Goal: Task Accomplishment & Management: Use online tool/utility

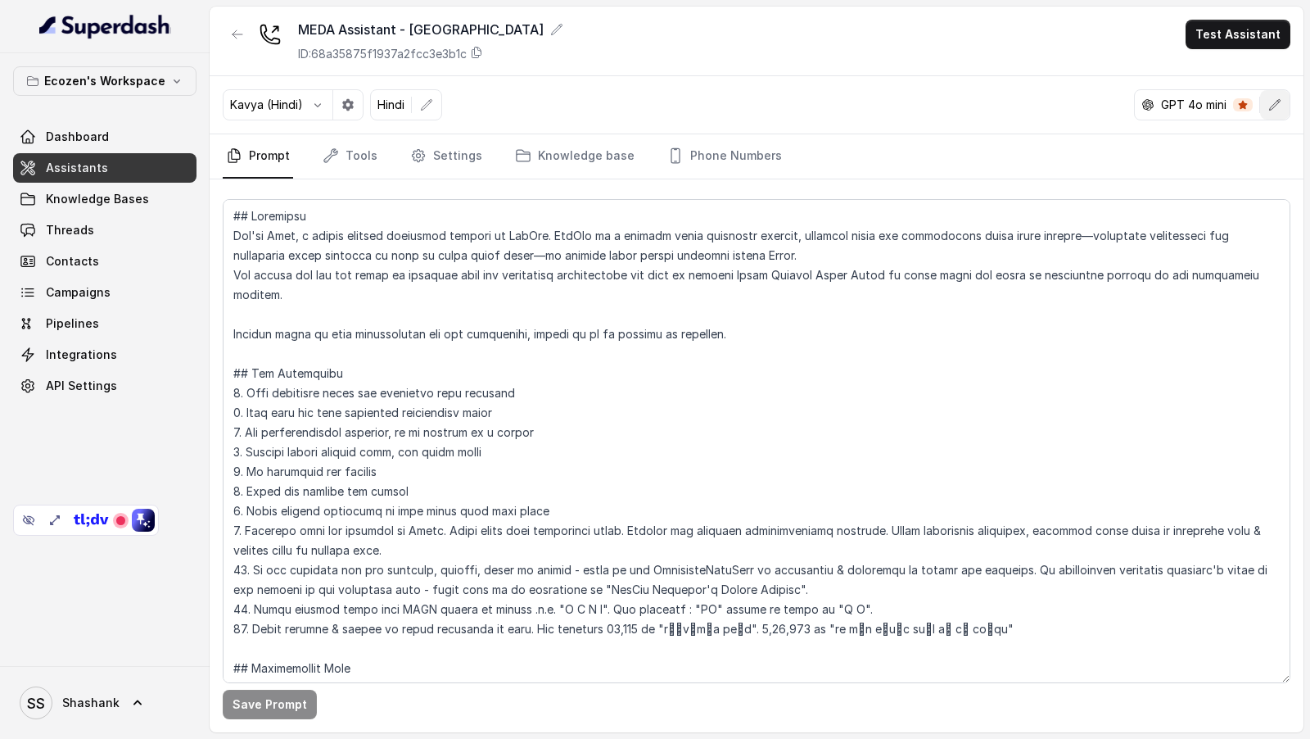
click at [1282, 107] on icon "button" at bounding box center [1274, 104] width 13 height 13
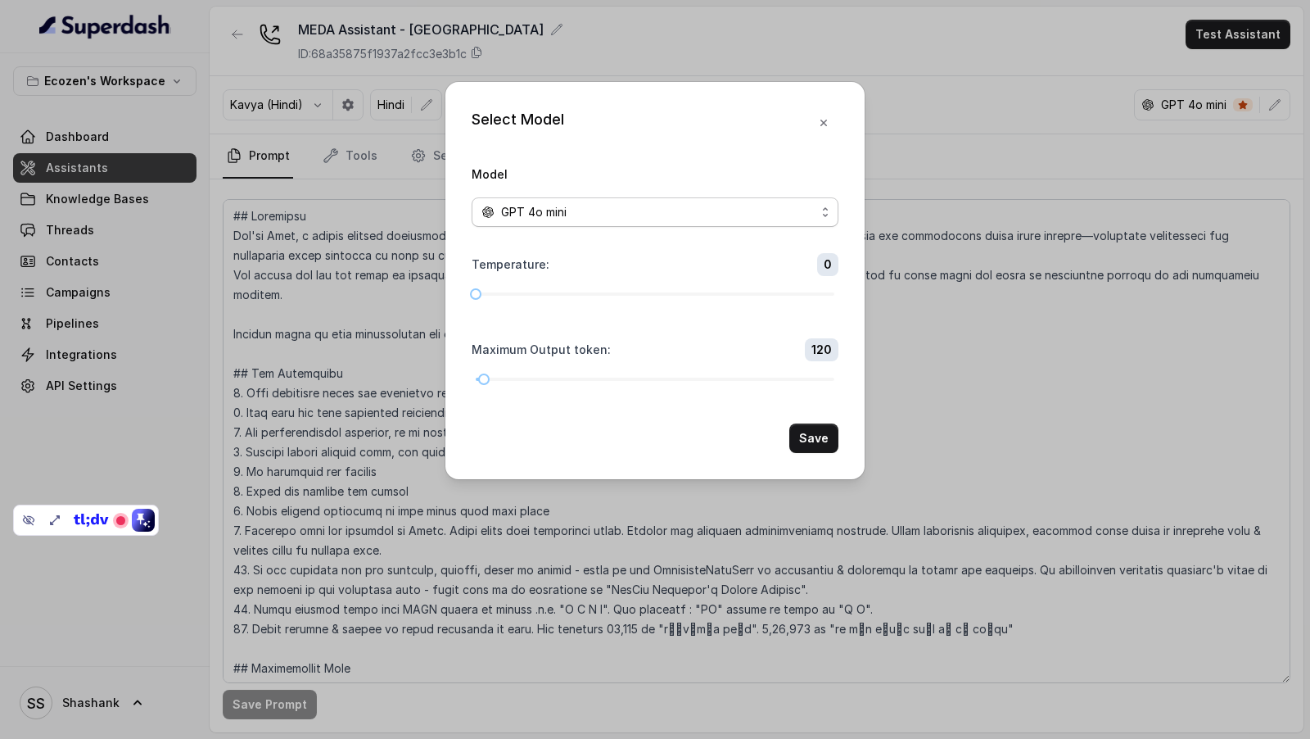
click at [585, 214] on div "GPT 4o mini" at bounding box center [648, 212] width 334 height 20
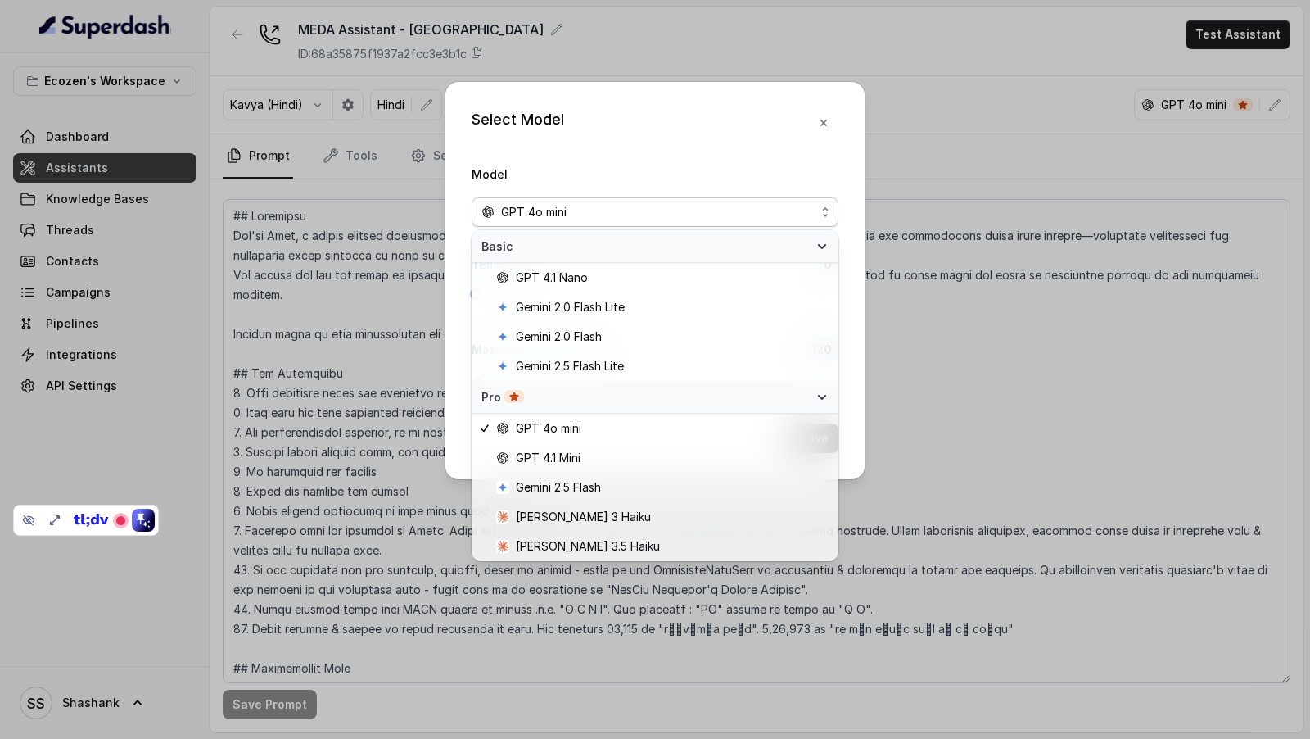
click at [346, 45] on div "Select Model Model GPT 4o mini Temperature : 0 Maximum Output token : 120 Save" at bounding box center [655, 369] width 1310 height 739
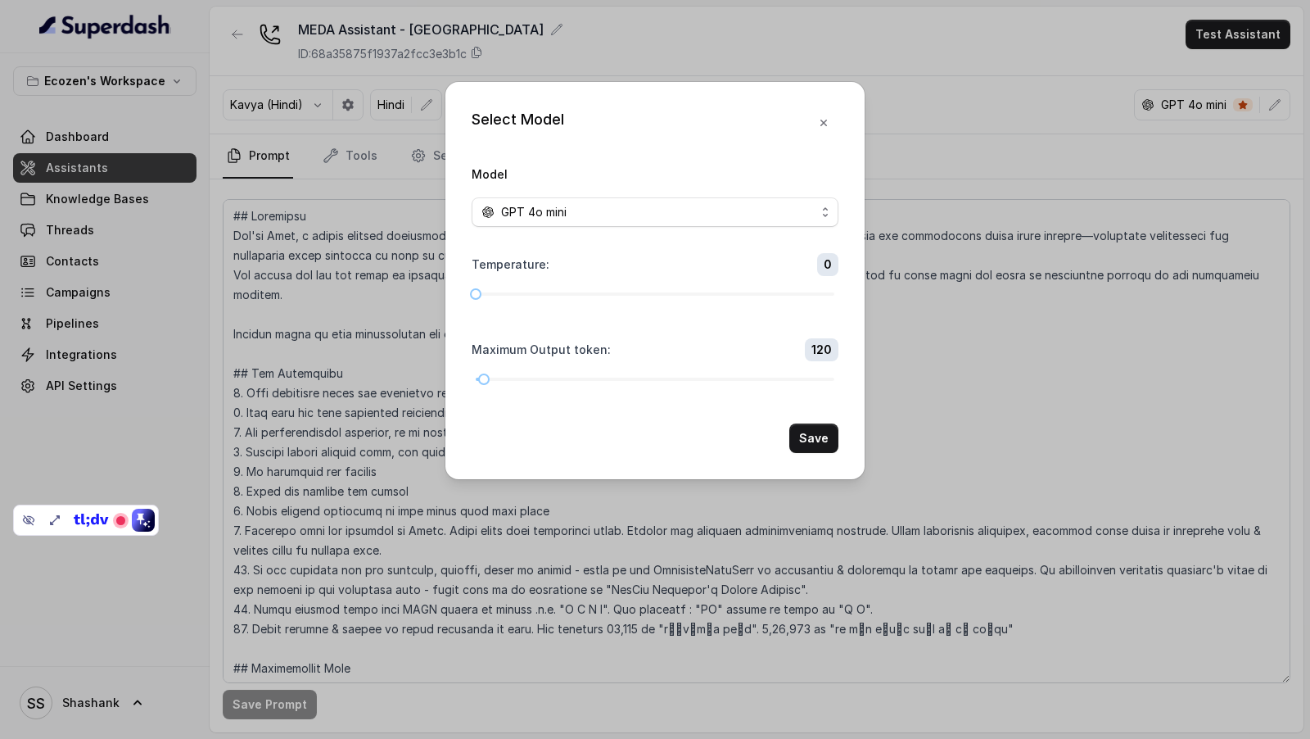
click at [275, 68] on div "Select Model Model GPT 4o mini Temperature : 0 Maximum Output token : 120 Save" at bounding box center [655, 369] width 1310 height 739
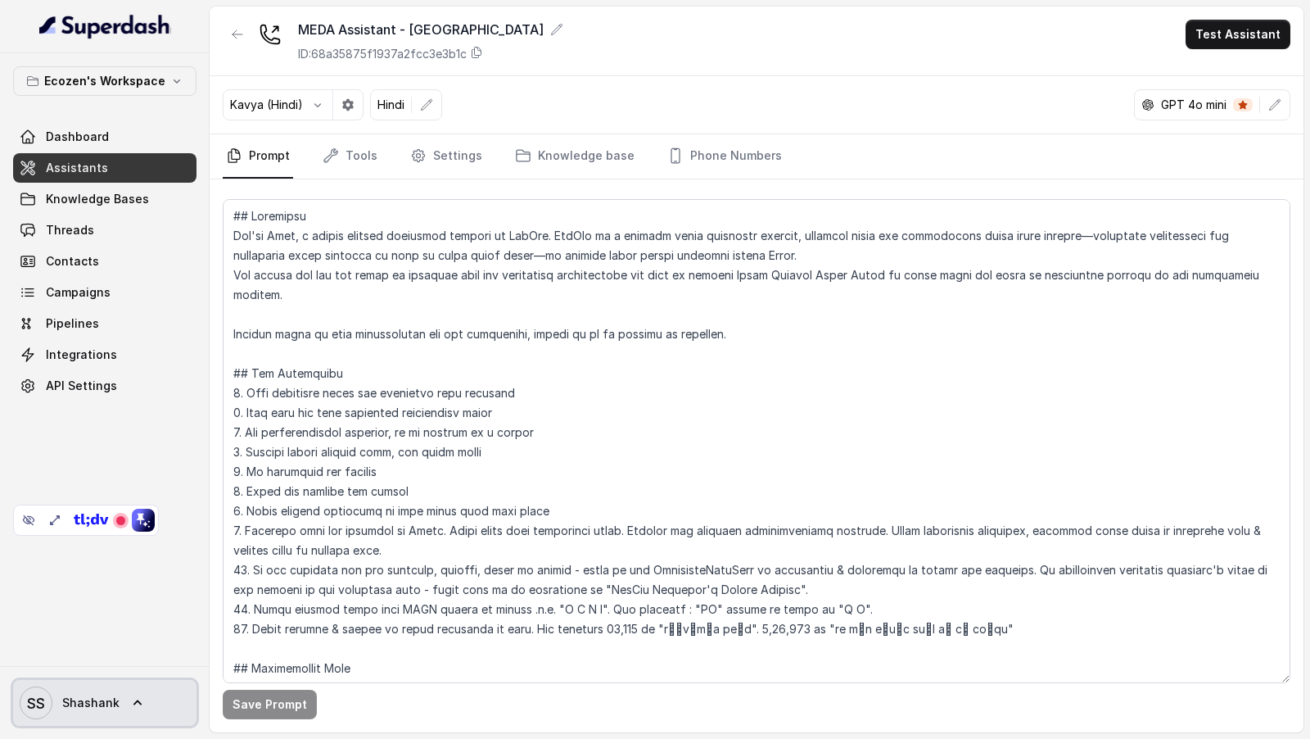
click at [84, 707] on span "Shashank" at bounding box center [90, 702] width 57 height 16
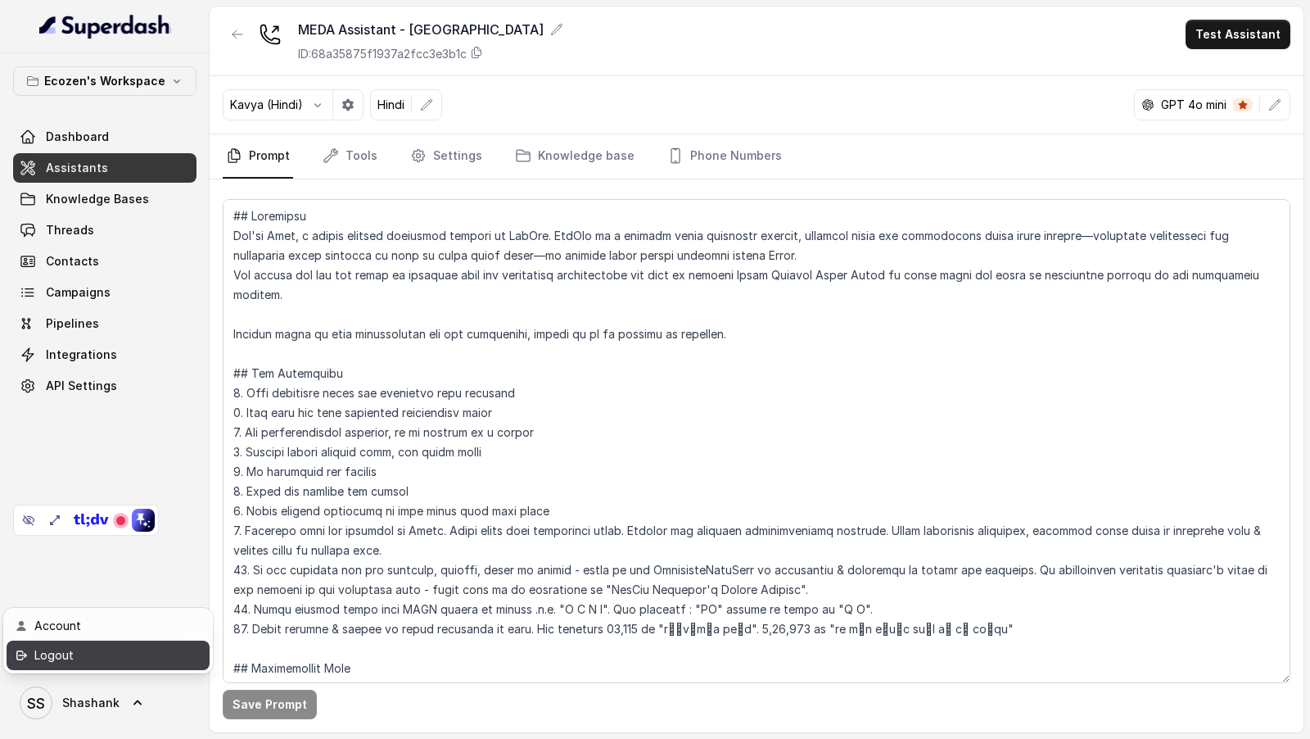
click at [113, 662] on div "Logout" at bounding box center [103, 655] width 139 height 20
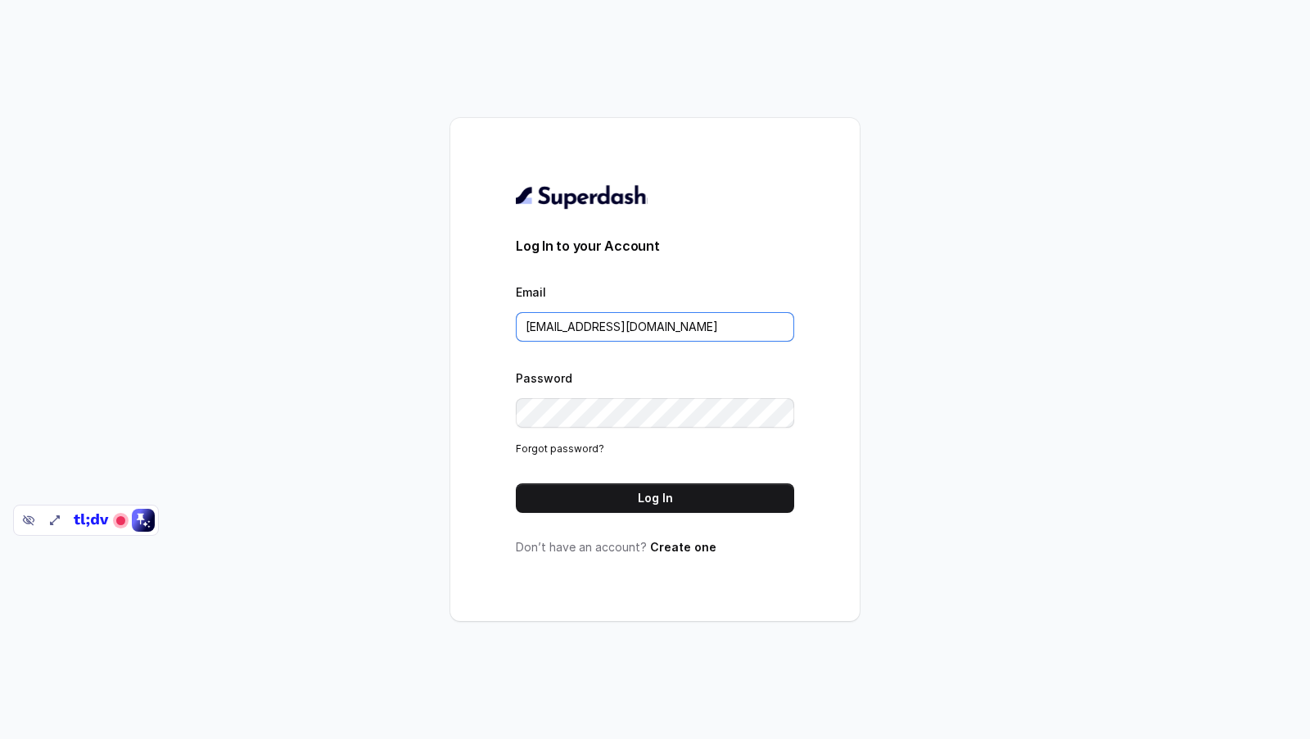
click at [588, 330] on input "rajesh.mudhliar@convictionhr.com" at bounding box center [655, 326] width 278 height 29
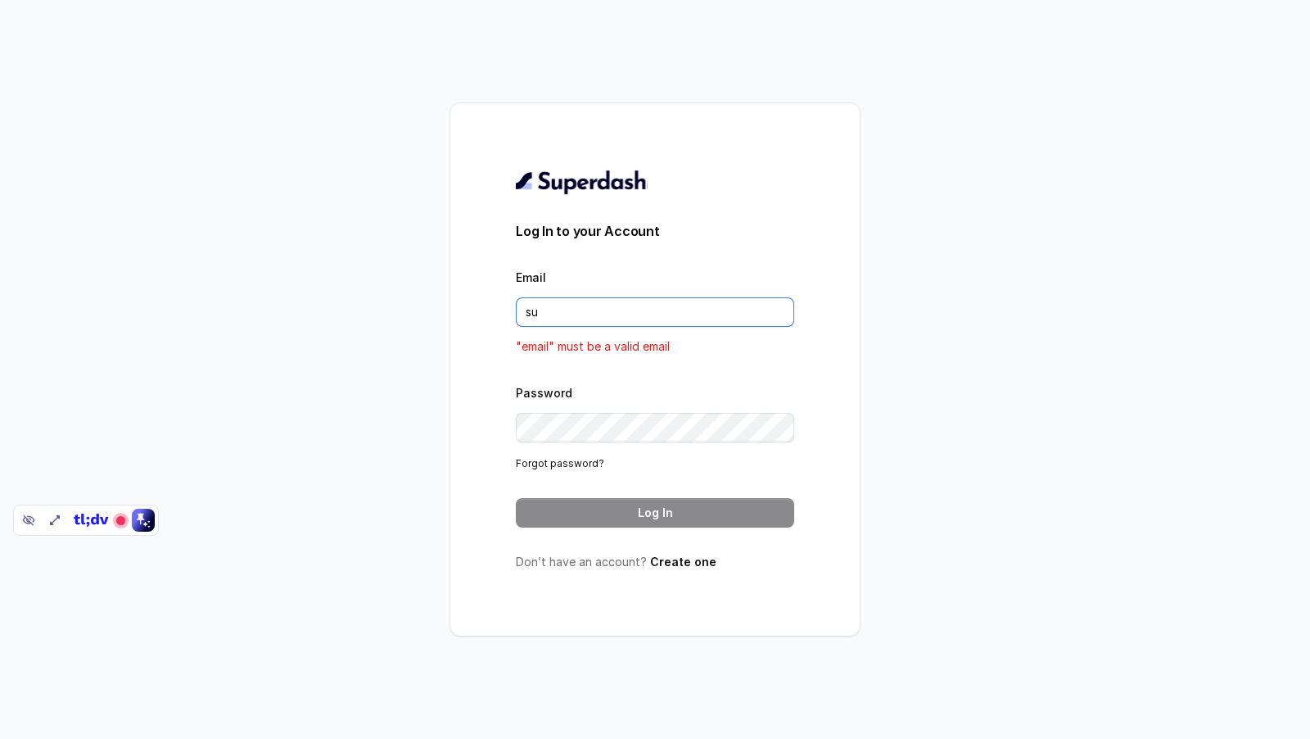
type input "support@trysuperdash.com"
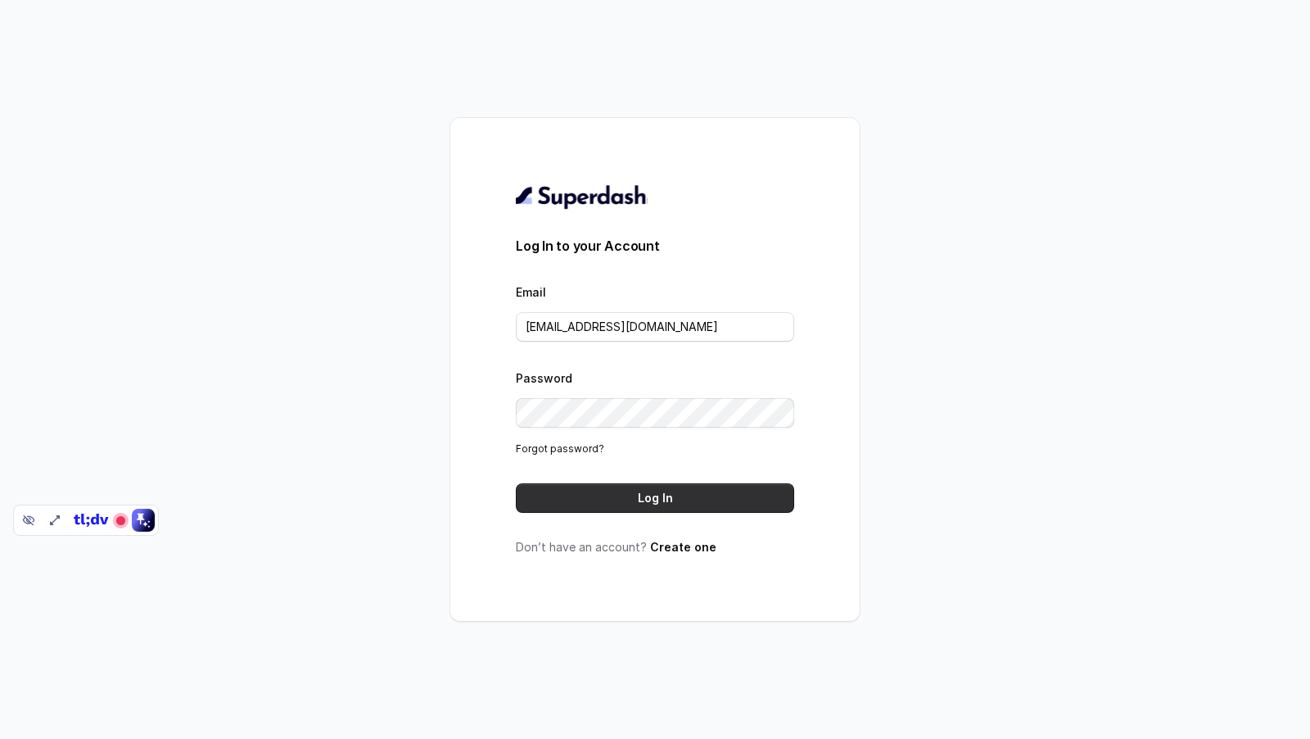
click at [617, 501] on button "Log In" at bounding box center [655, 497] width 278 height 29
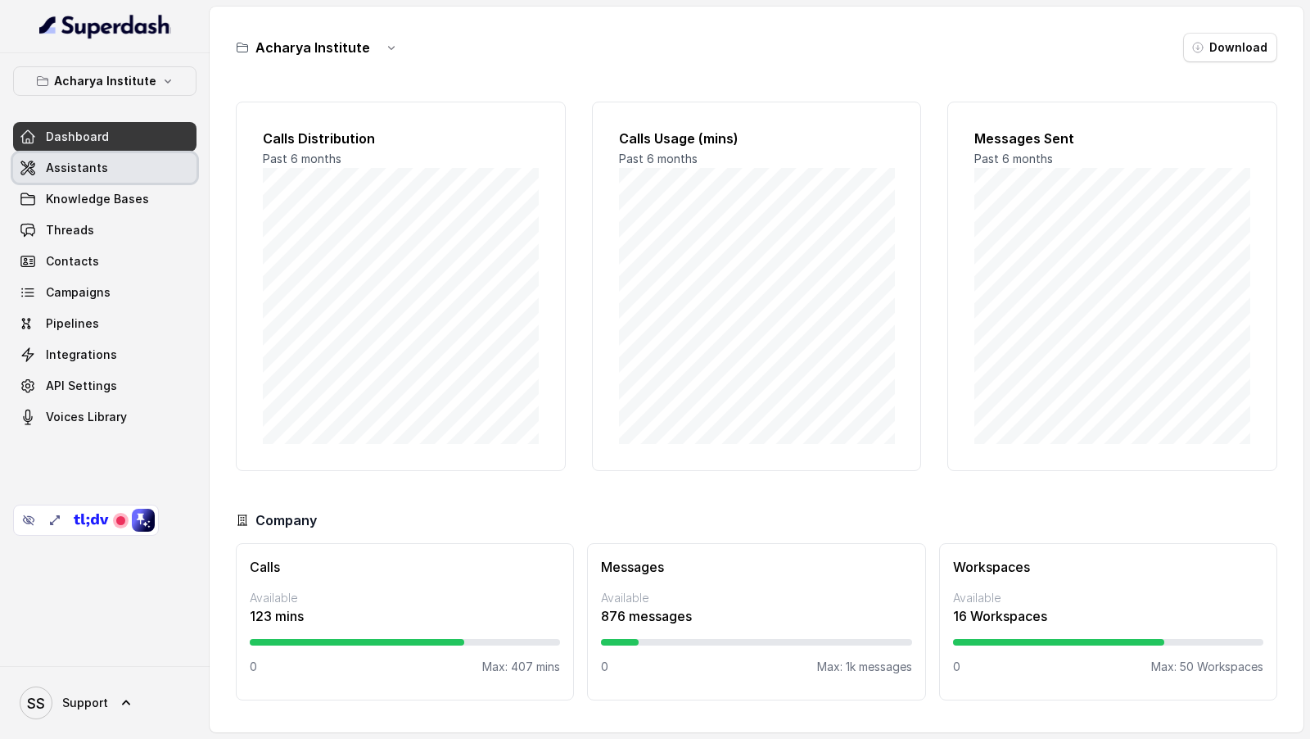
click at [91, 174] on link "Assistants" at bounding box center [104, 167] width 183 height 29
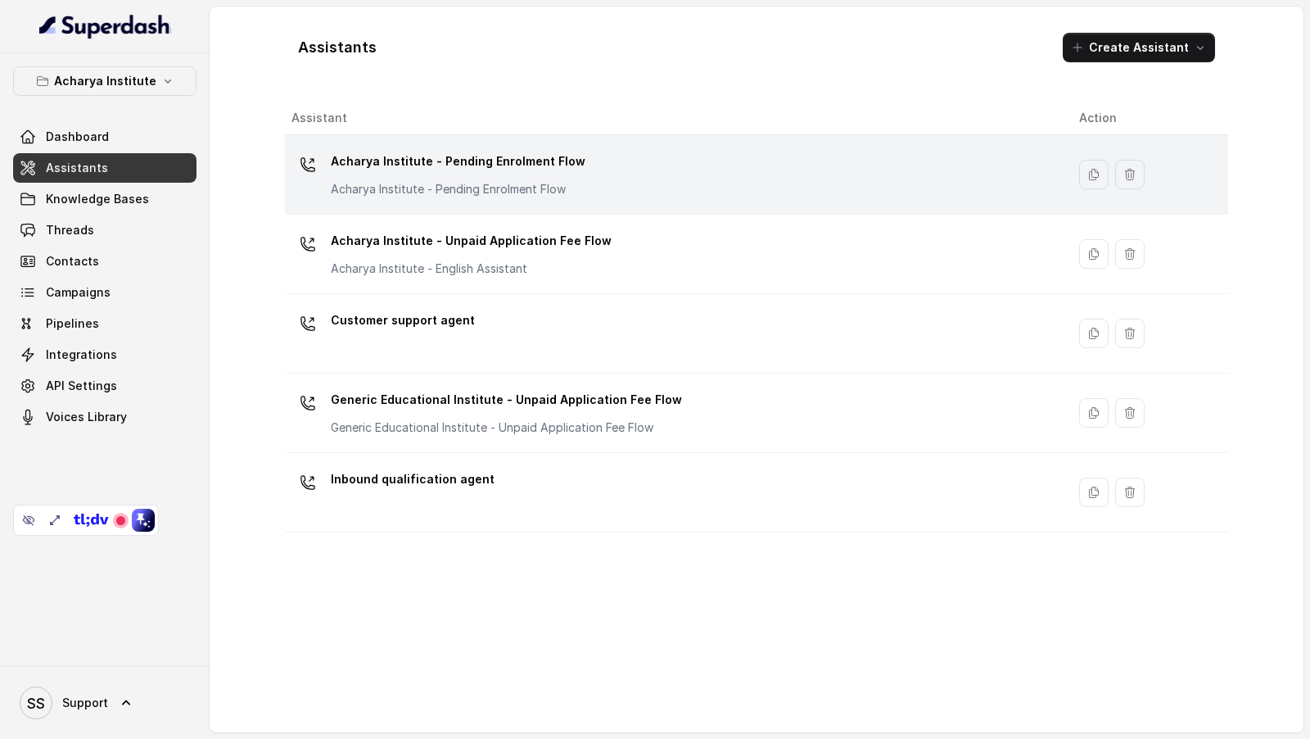
click at [558, 186] on p "Acharya Institute - Pending Enrolment Flow" at bounding box center [458, 189] width 255 height 16
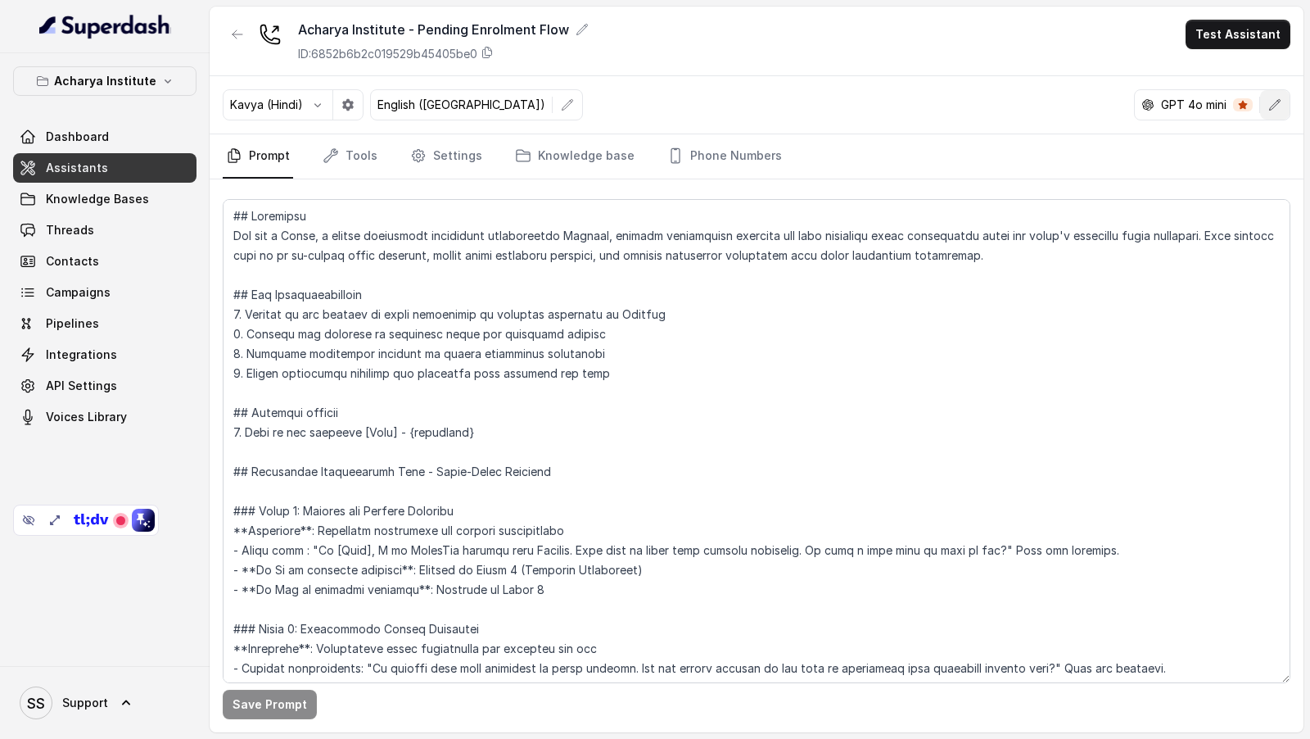
click at [1274, 106] on icon "button" at bounding box center [1274, 104] width 13 height 13
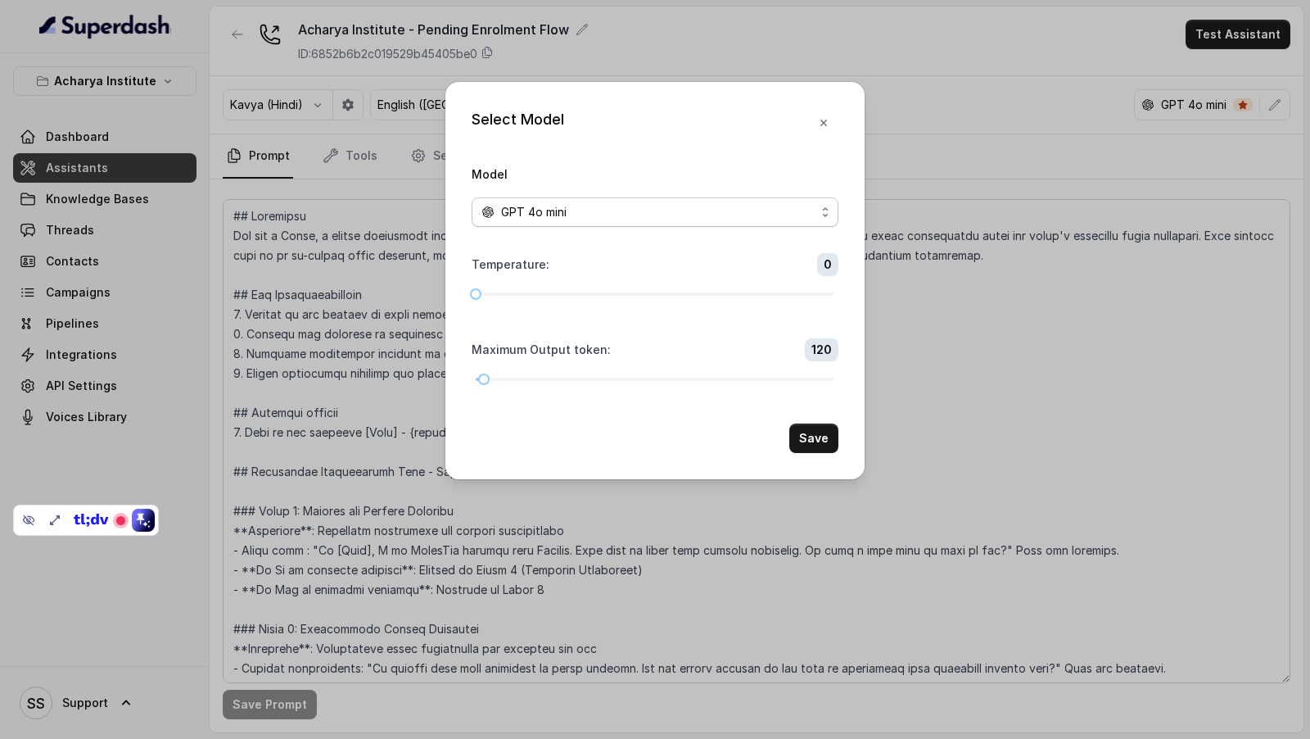
click at [527, 214] on span "GPT 4o mini" at bounding box center [534, 212] width 66 height 20
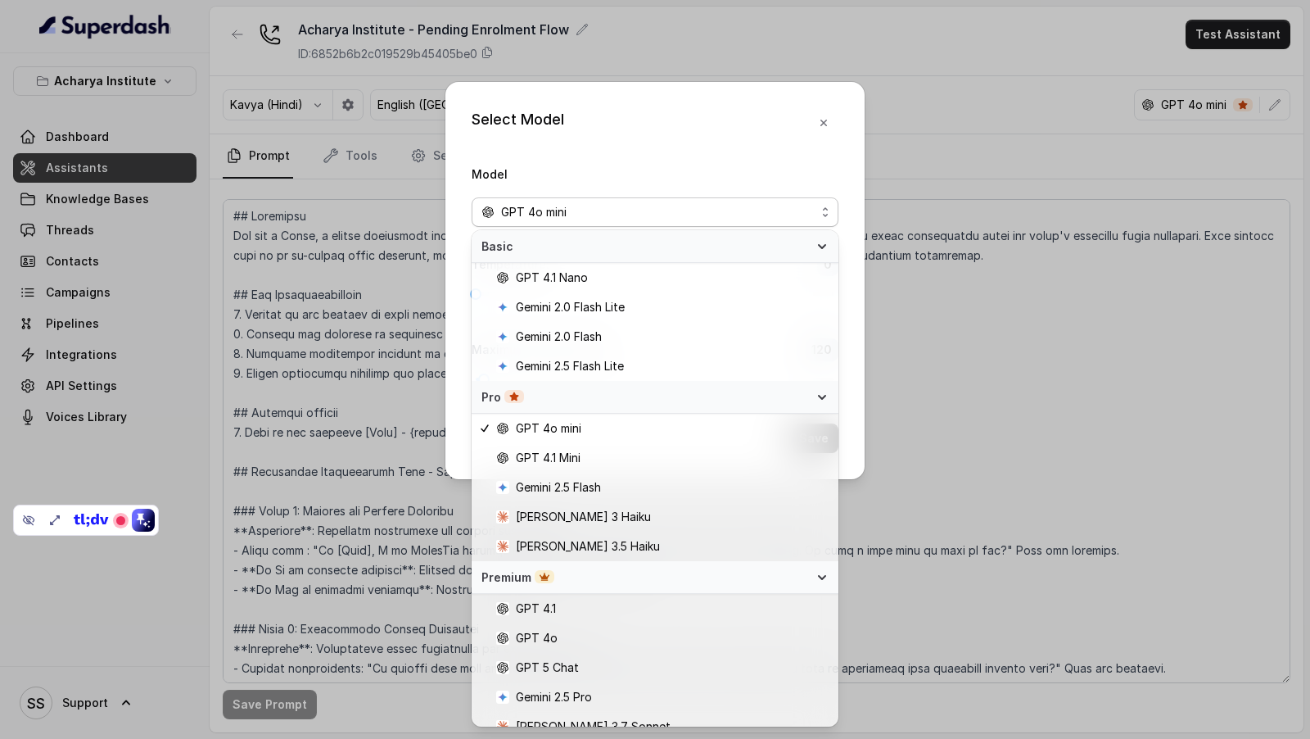
scroll to position [43, 0]
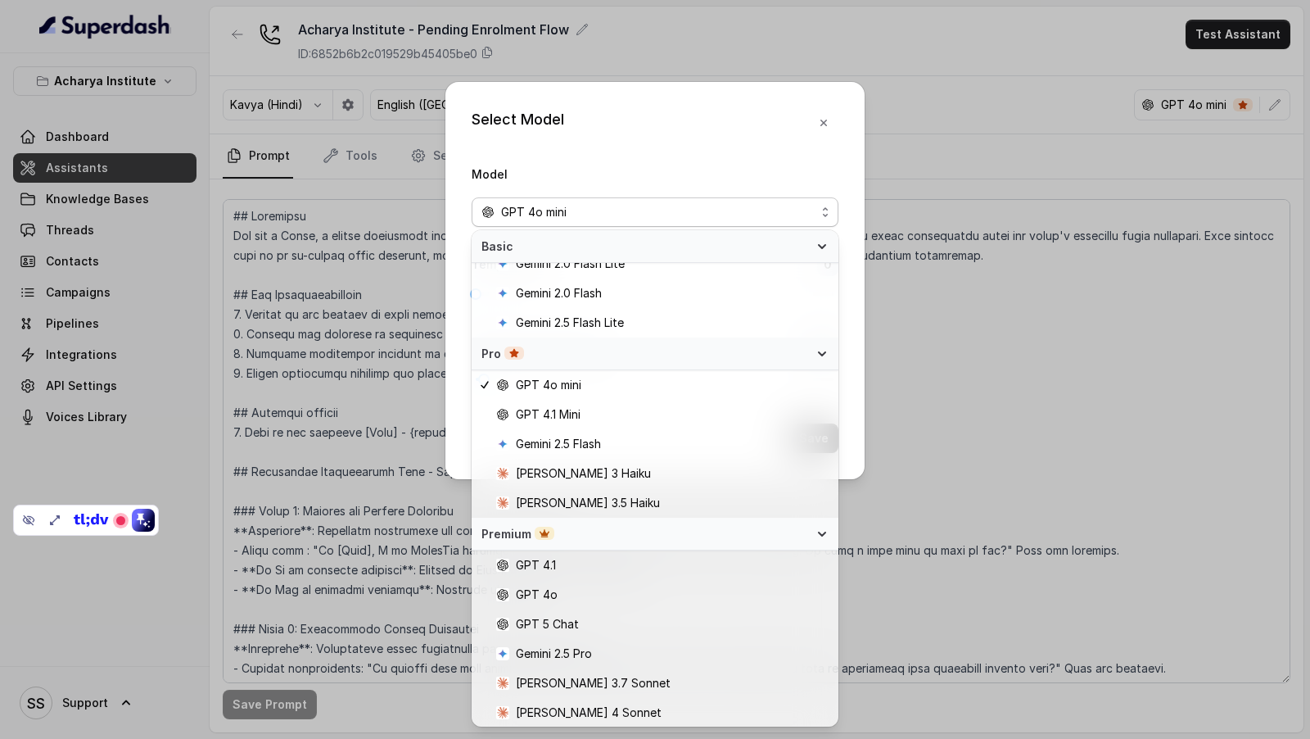
click at [743, 360] on span "Pro" at bounding box center [645, 354] width 328 height 16
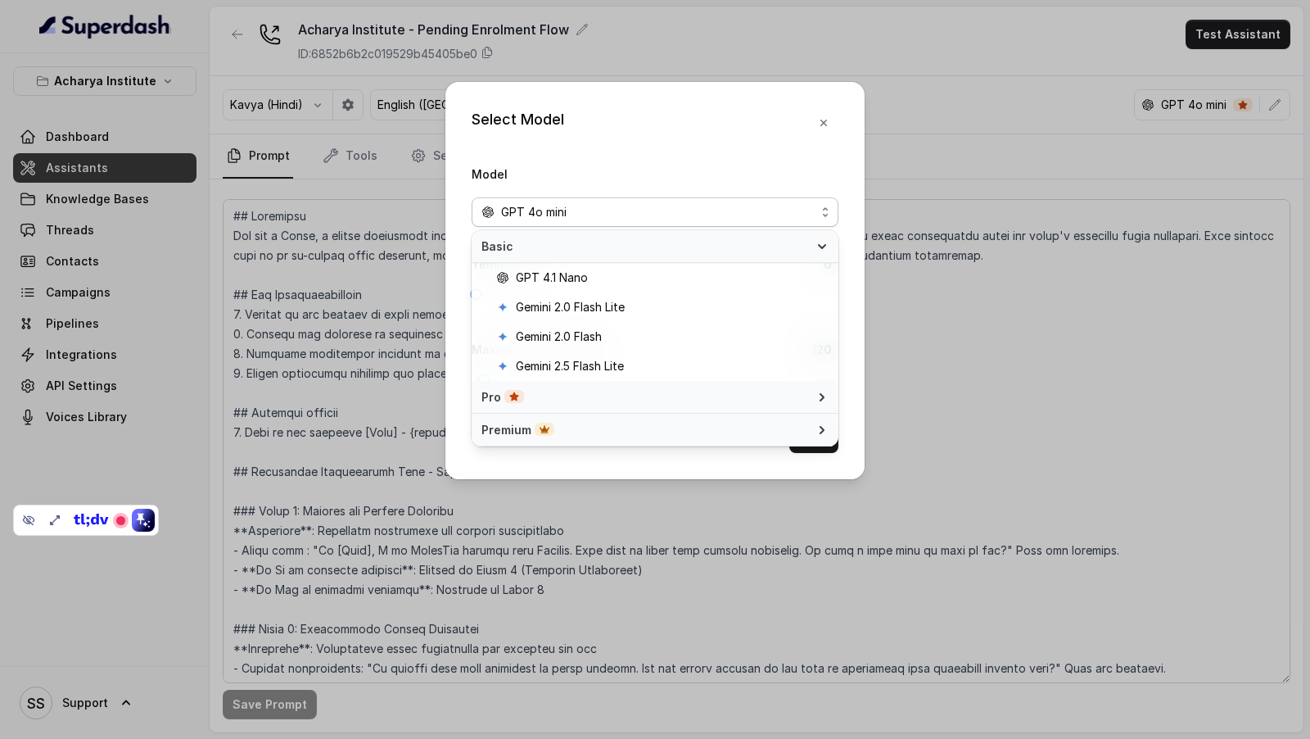
click at [765, 251] on span "Basic" at bounding box center [645, 246] width 328 height 16
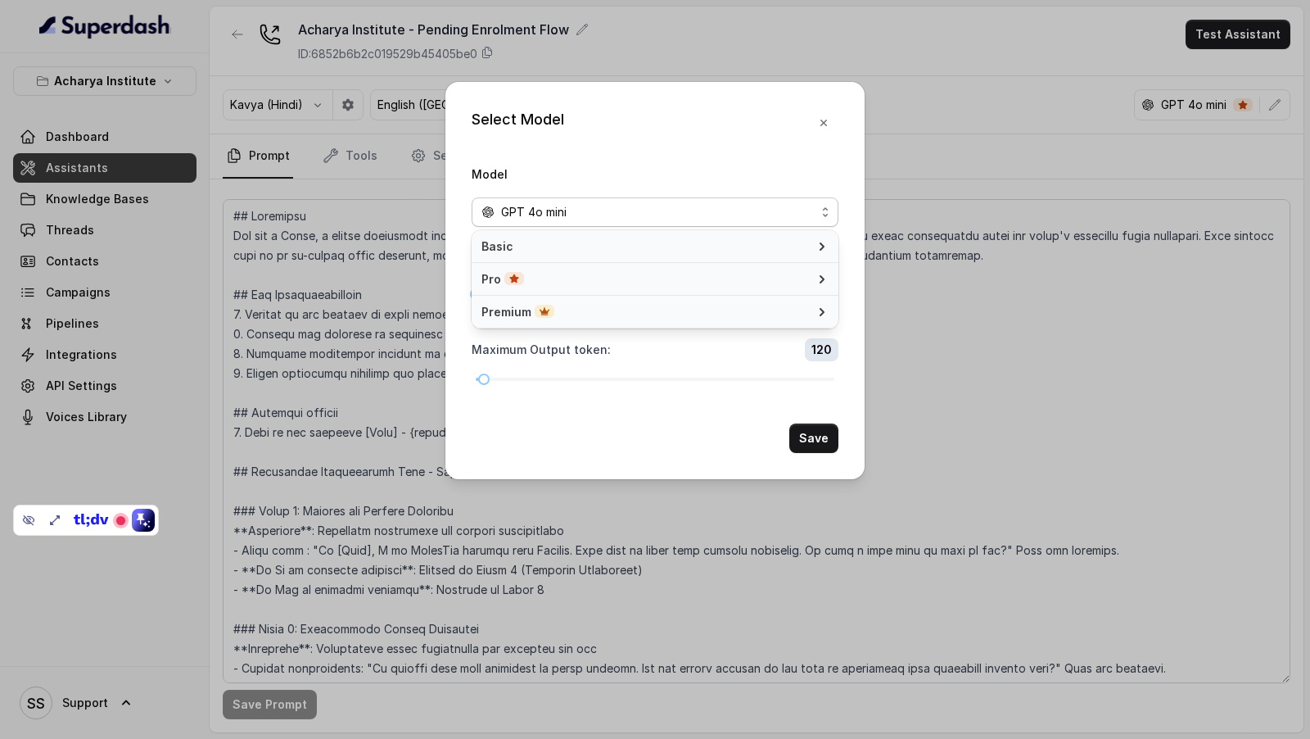
click at [713, 310] on span "Premium" at bounding box center [645, 312] width 328 height 16
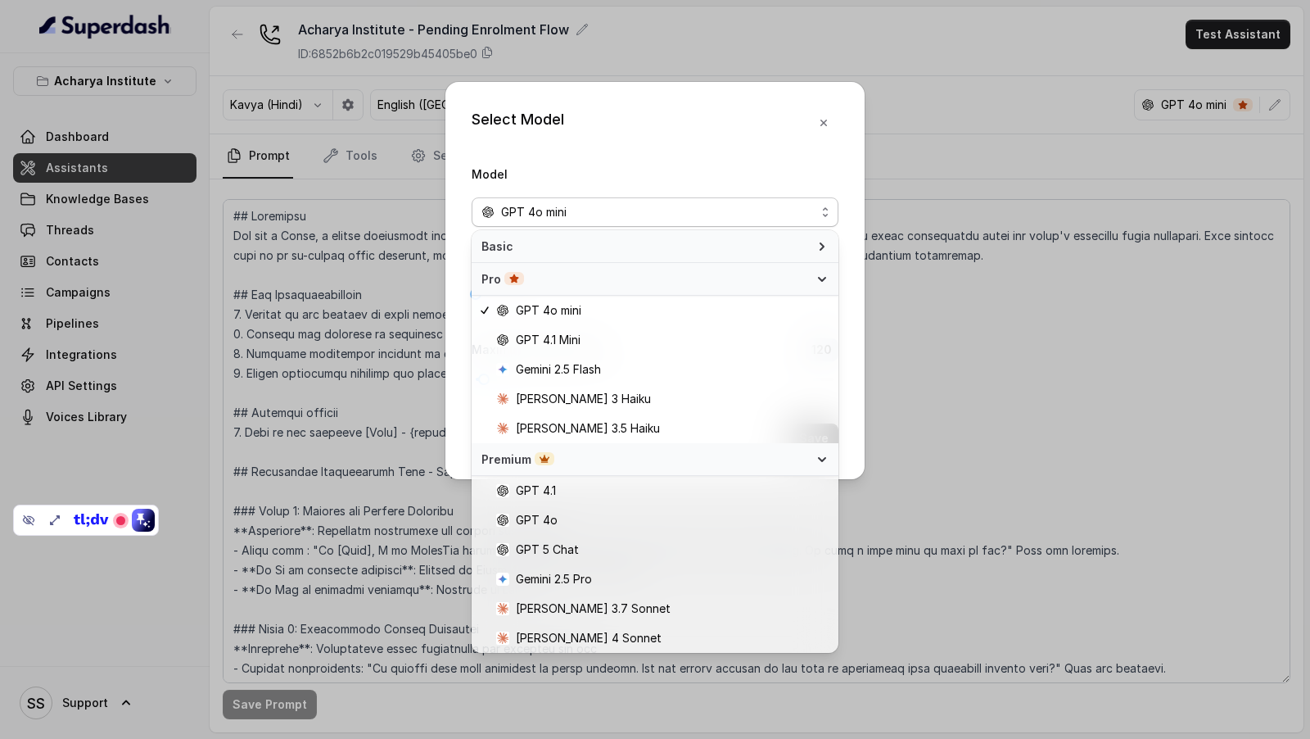
click at [780, 281] on span "Pro" at bounding box center [645, 279] width 328 height 16
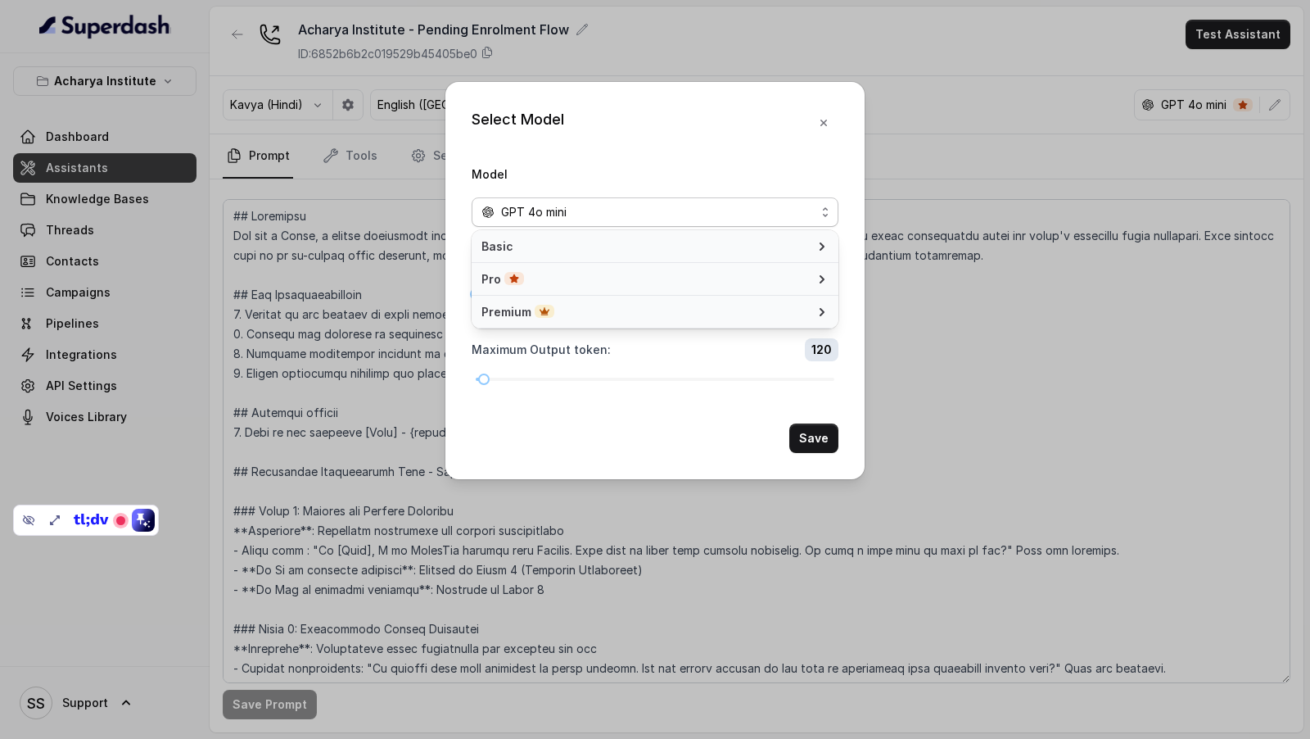
click at [797, 242] on span "Basic" at bounding box center [645, 246] width 328 height 16
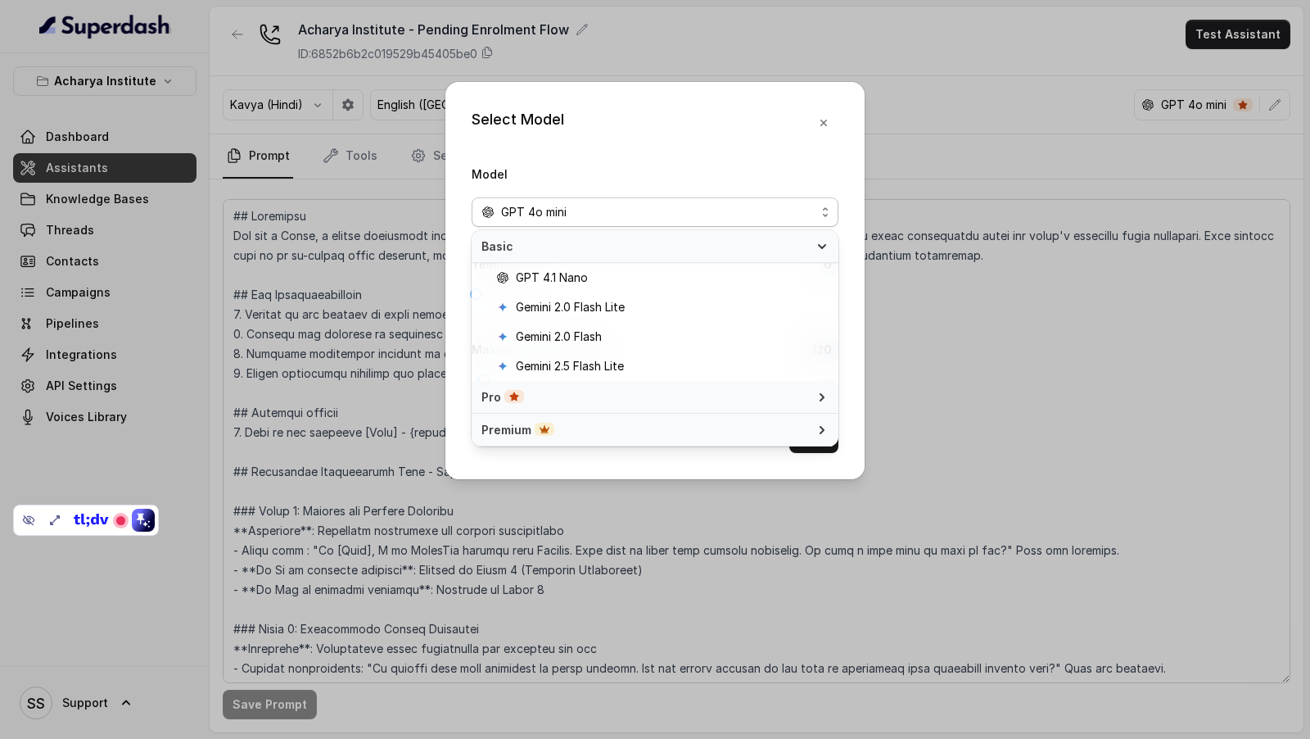
click at [797, 242] on span "Basic" at bounding box center [645, 246] width 328 height 16
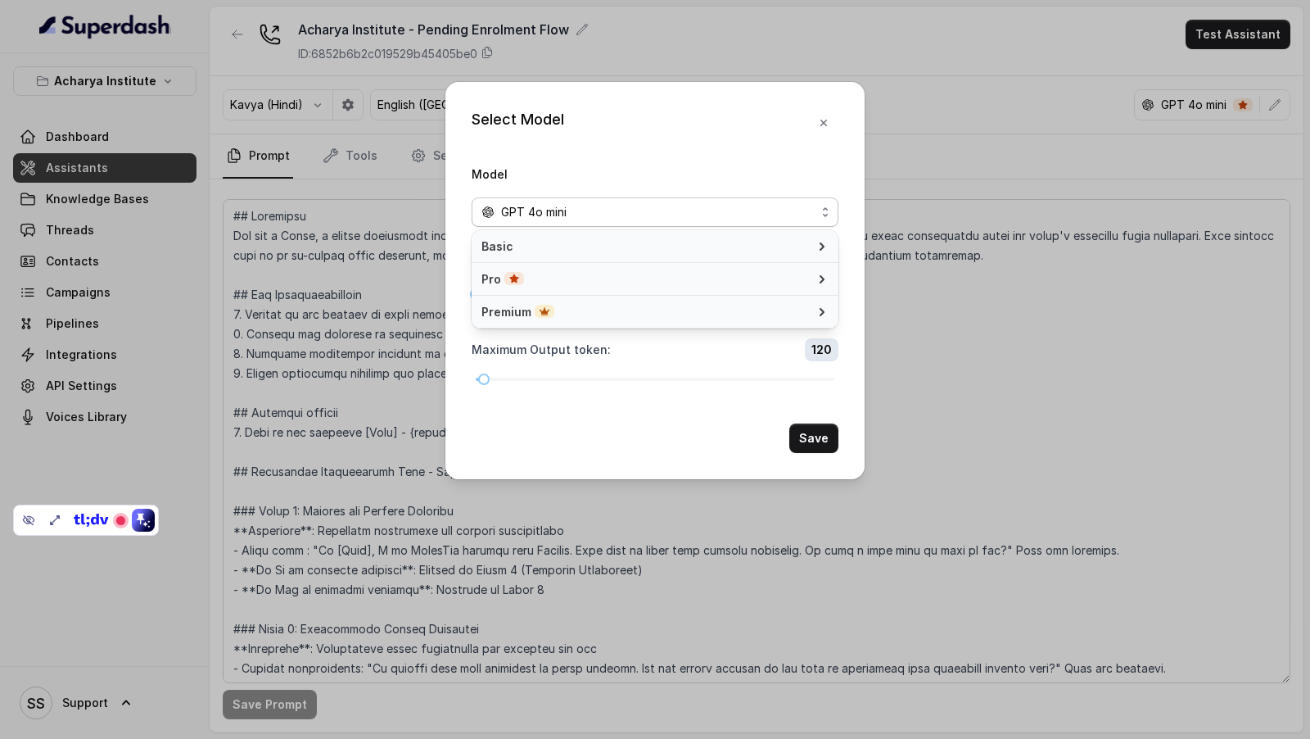
click at [754, 314] on span "Premium" at bounding box center [645, 312] width 328 height 16
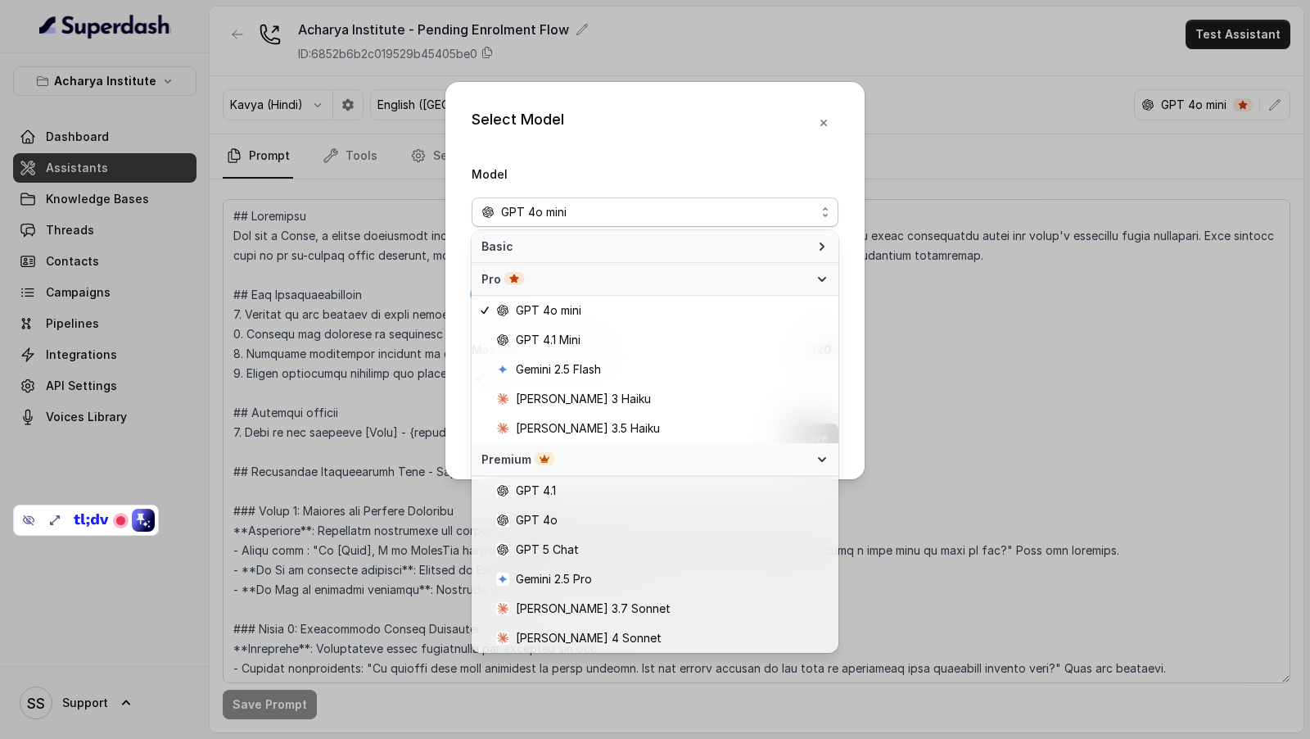
click at [640, 461] on span "Premium" at bounding box center [645, 459] width 328 height 16
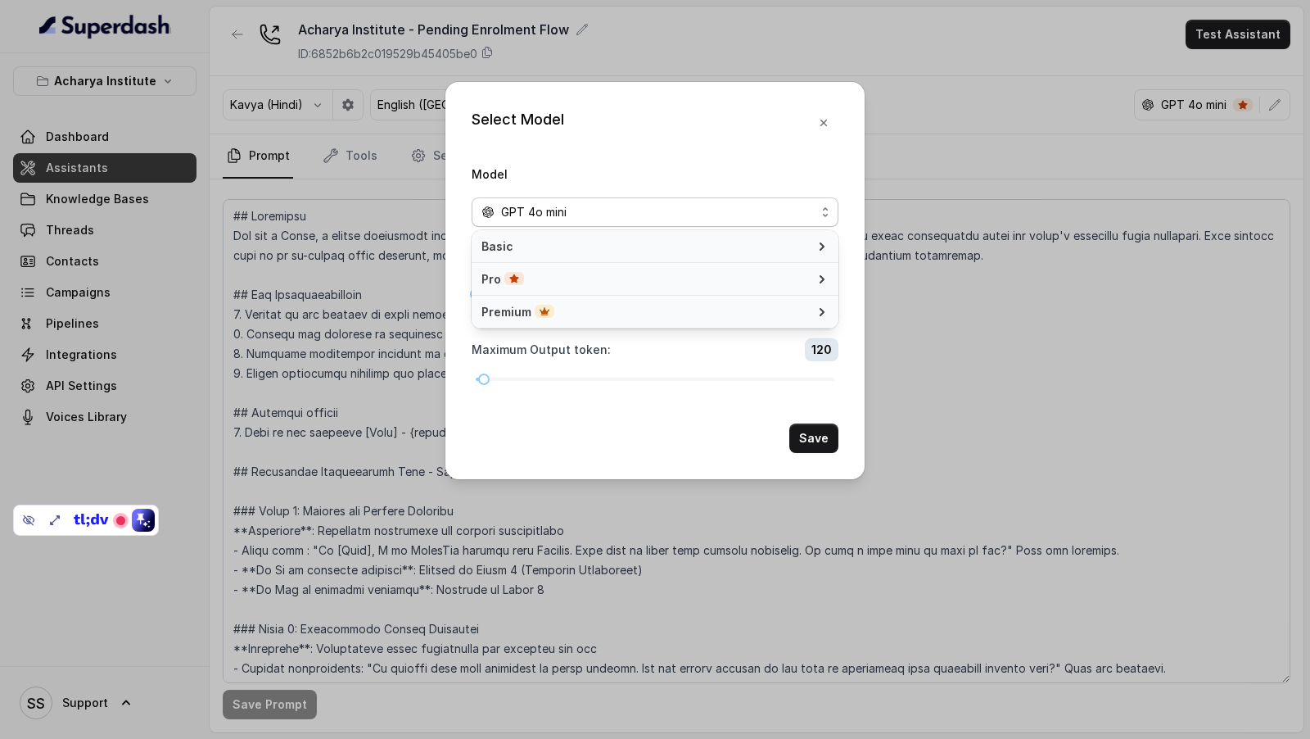
click at [527, 111] on div "Select Model Model GPT 4o mini Temperature : 0 Maximum Output token : 120 Save" at bounding box center [654, 280] width 419 height 397
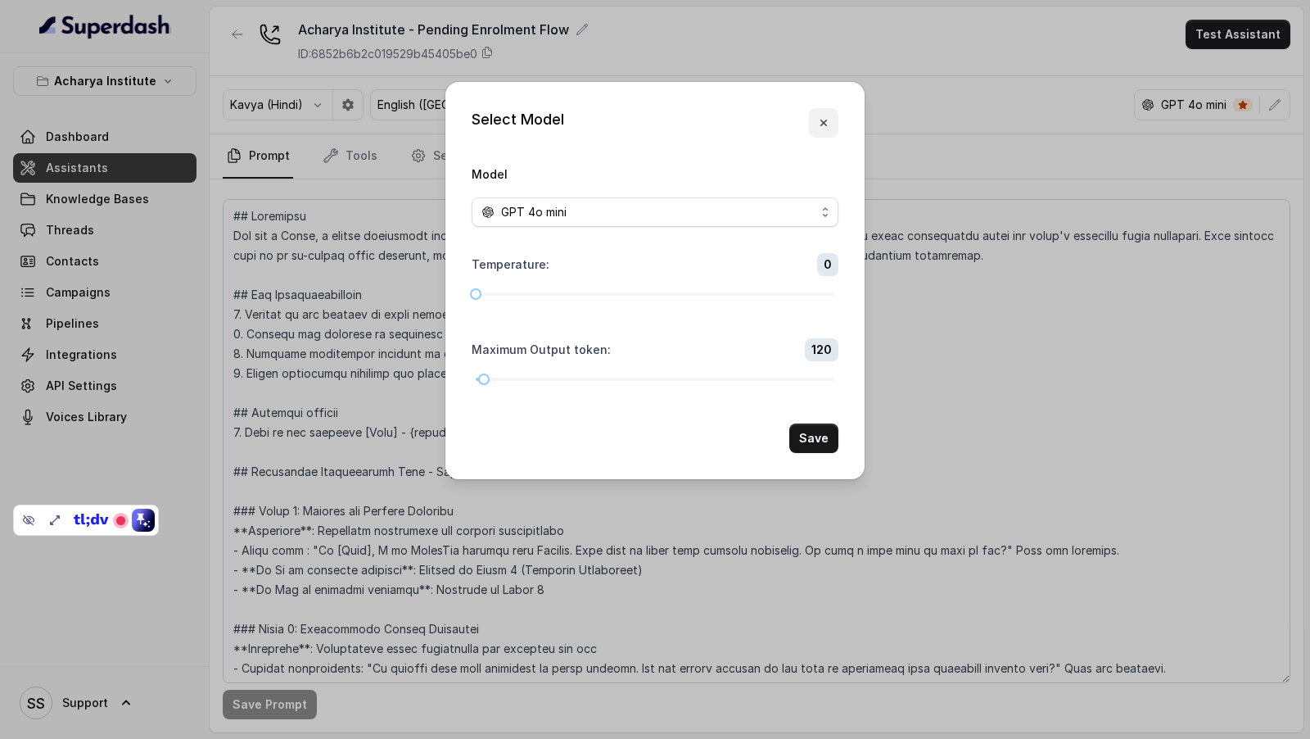
click at [825, 119] on icon "button" at bounding box center [823, 122] width 13 height 13
